Goal: Information Seeking & Learning: Check status

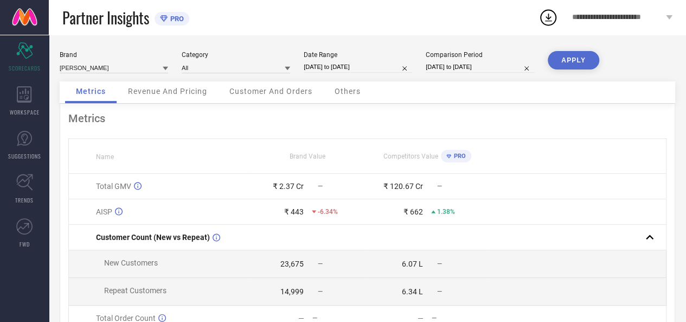
click at [160, 95] on span "Revenue And Pricing" at bounding box center [167, 91] width 79 height 9
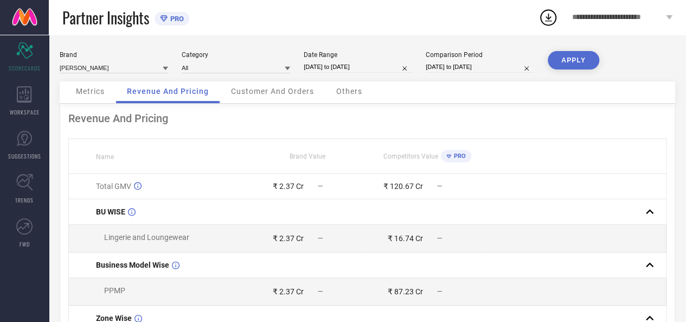
click at [283, 92] on span "Customer And Orders" at bounding box center [272, 91] width 83 height 9
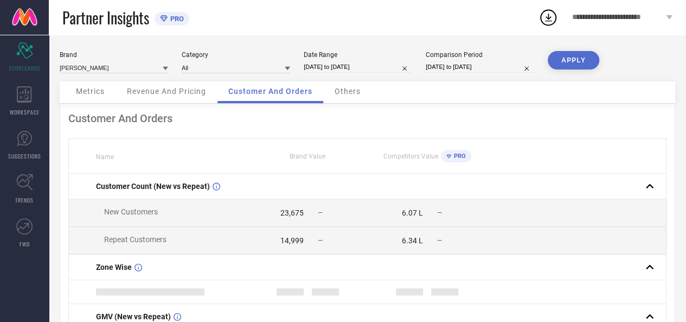
click at [98, 87] on div "Metrics" at bounding box center [90, 92] width 50 height 22
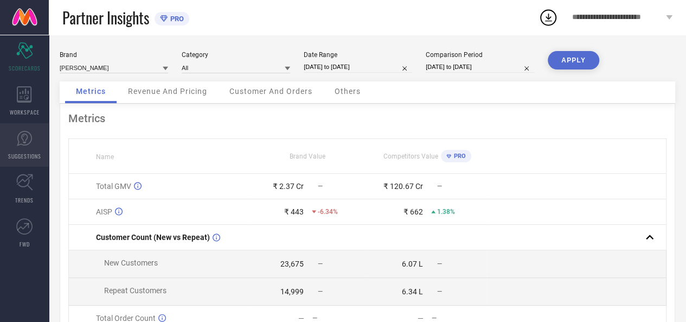
click at [37, 136] on link "SUGGESTIONS" at bounding box center [24, 144] width 49 height 43
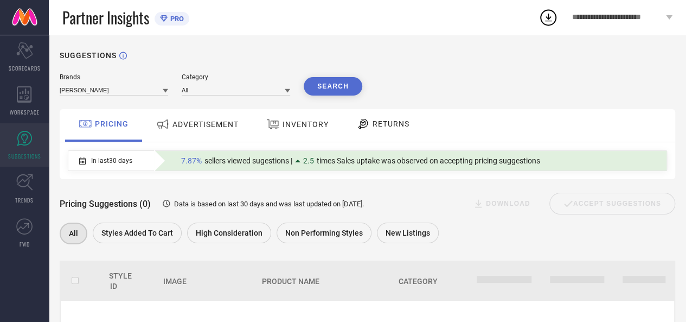
click at [294, 123] on span "INVENTORY" at bounding box center [306, 124] width 46 height 9
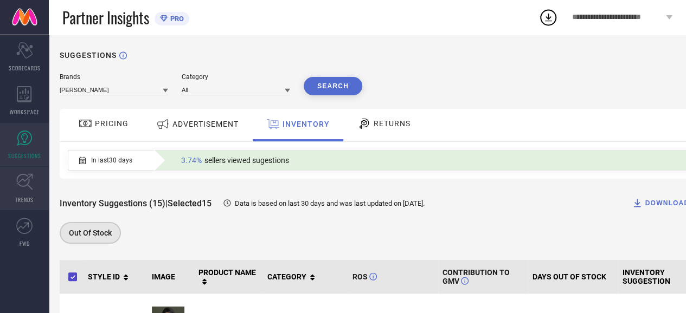
click at [25, 185] on icon at bounding box center [24, 182] width 17 height 17
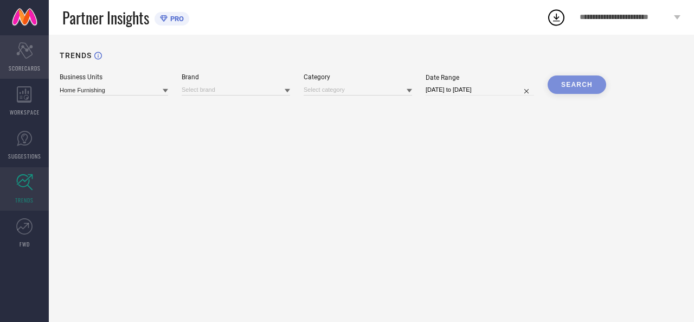
click at [27, 52] on icon "Scorecard" at bounding box center [24, 50] width 17 height 16
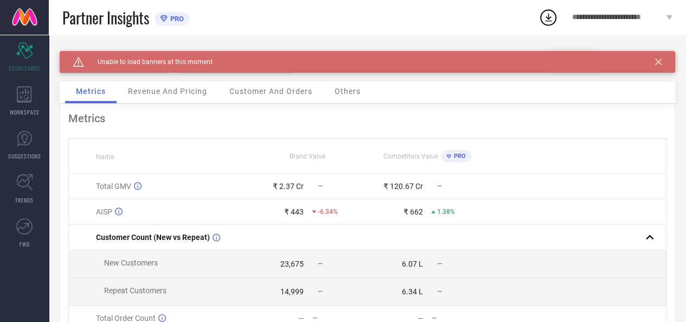
click at [192, 88] on span "Revenue And Pricing" at bounding box center [167, 91] width 79 height 9
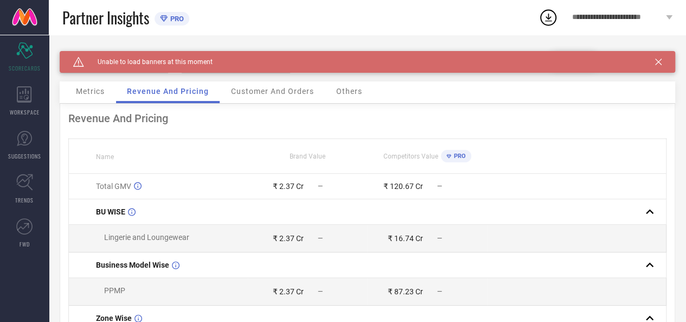
click at [277, 89] on span "Customer And Orders" at bounding box center [272, 91] width 83 height 9
